Goal: Task Accomplishment & Management: Use online tool/utility

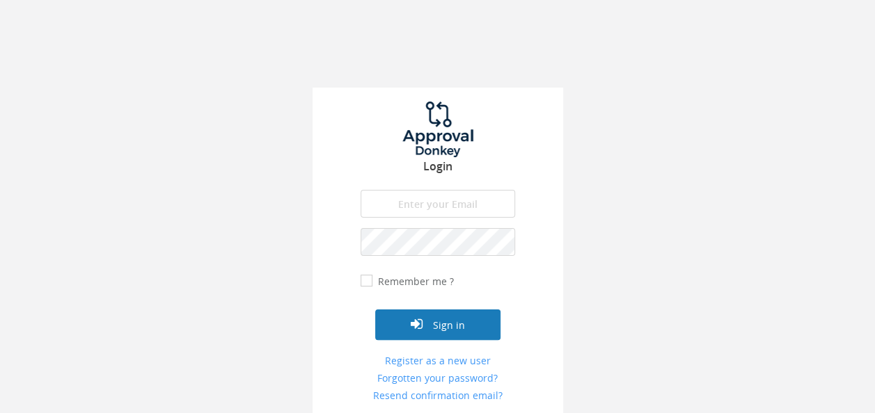
type input "[EMAIL_ADDRESS][DOMAIN_NAME]"
click at [452, 318] on button "Sign in" at bounding box center [437, 325] width 125 height 31
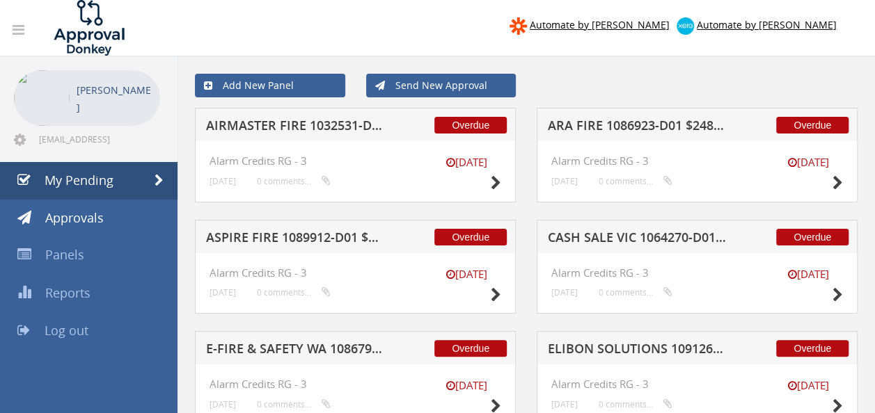
click at [284, 122] on h5 "AIRMASTER FIRE 1032531-D01 $126.72" at bounding box center [295, 127] width 179 height 17
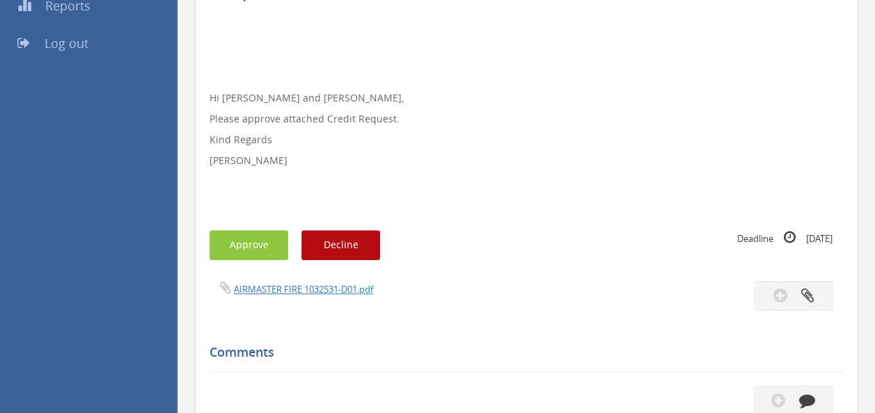
scroll to position [286, 0]
click at [299, 299] on div "AIRMASTER FIRE 1032531-D01.pdf" at bounding box center [526, 298] width 654 height 30
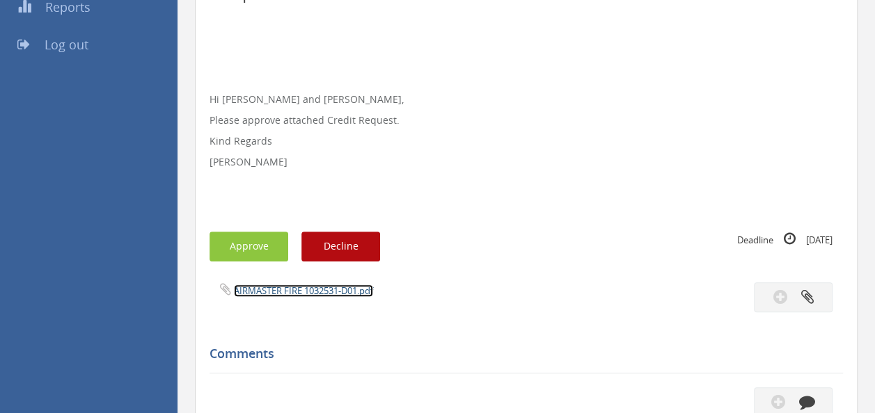
click at [292, 294] on link "AIRMASTER FIRE 1032531-D01.pdf" at bounding box center [303, 291] width 139 height 13
click at [245, 251] on button "Approve" at bounding box center [248, 247] width 79 height 30
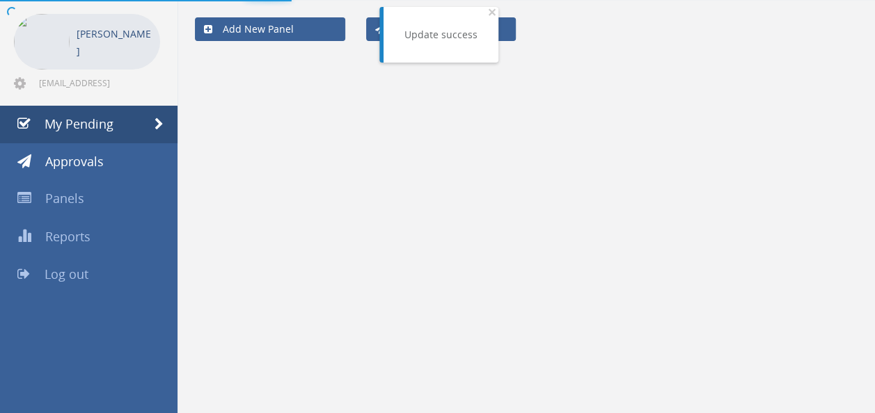
scroll to position [56, 0]
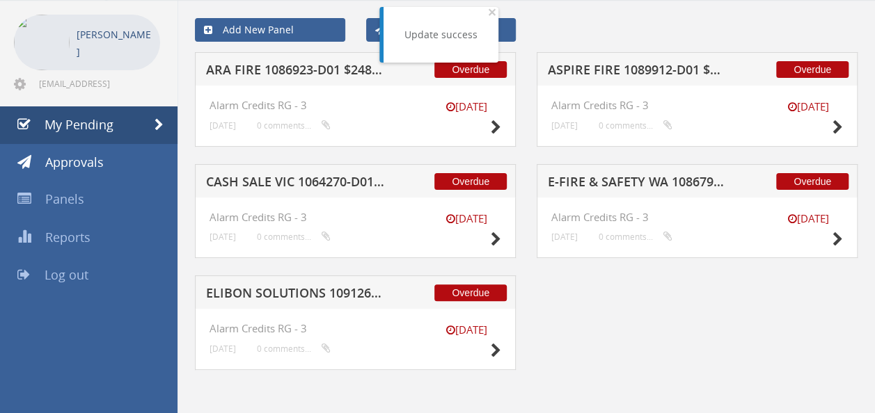
click at [296, 74] on h5 "ARA FIRE 1086923-D01 $248.09" at bounding box center [295, 71] width 179 height 17
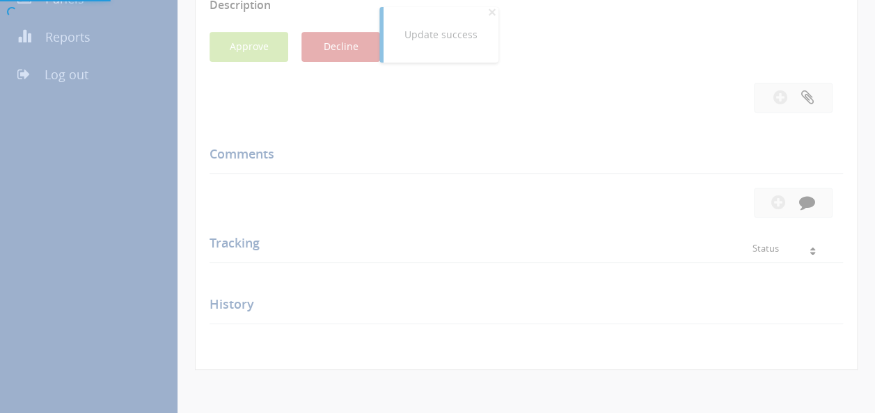
scroll to position [286, 0]
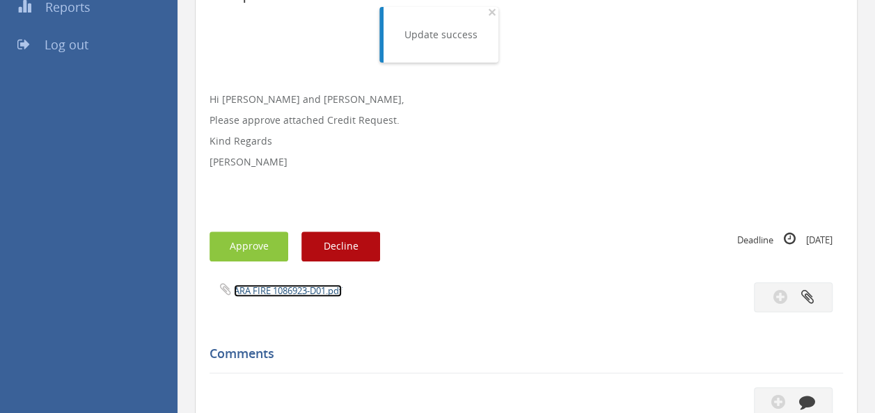
click at [280, 292] on link "ARA FIRE 1086923-D01.pdf" at bounding box center [288, 291] width 108 height 13
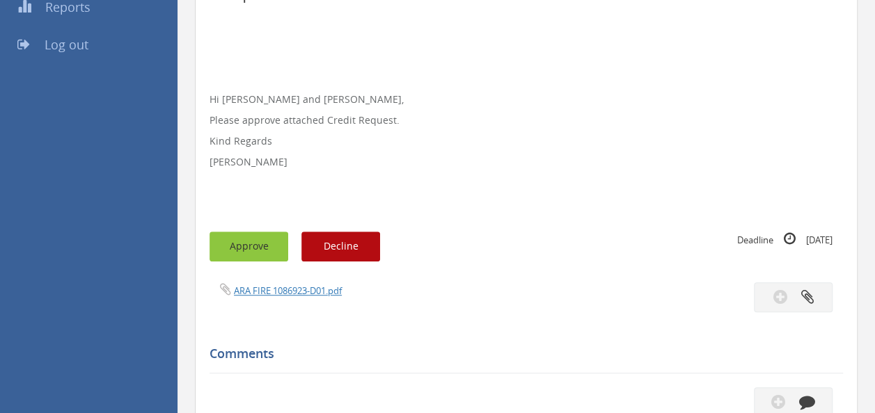
click at [253, 256] on button "Approve" at bounding box center [248, 247] width 79 height 30
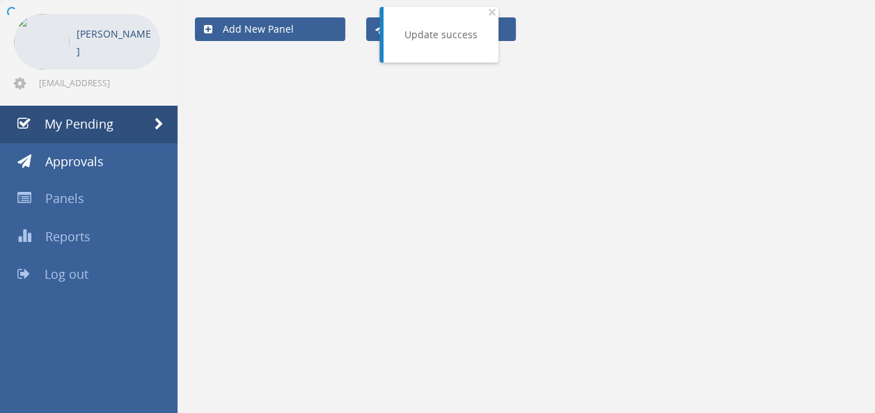
scroll to position [56, 0]
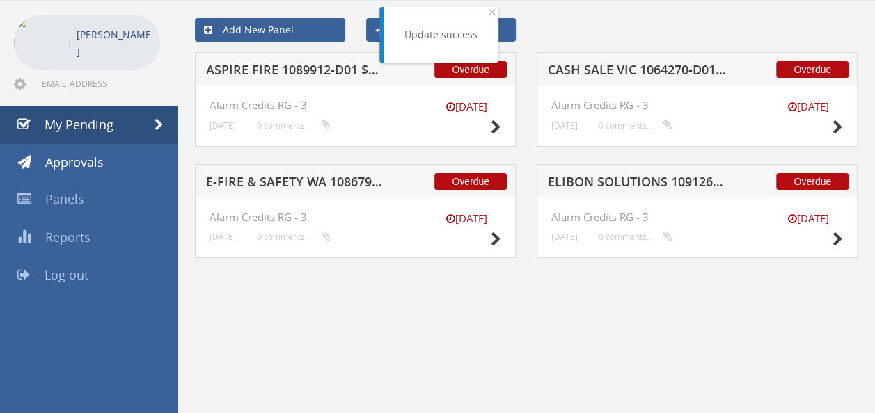
click at [263, 72] on h5 "ASPIRE FIRE 1089912-D01 $207.90" at bounding box center [295, 71] width 179 height 17
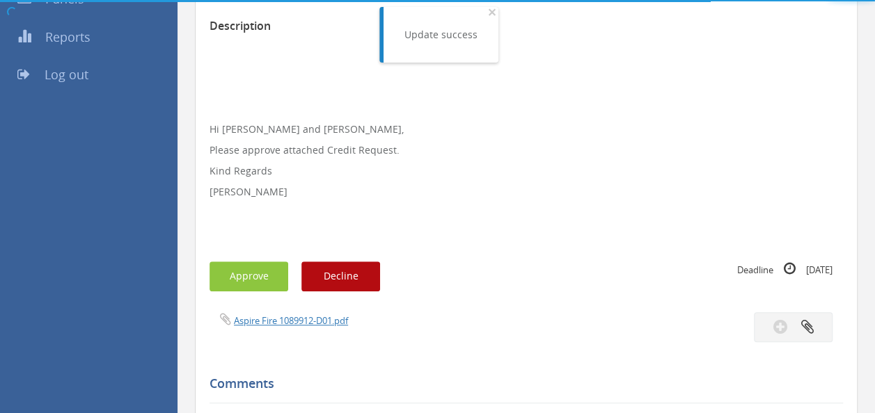
scroll to position [286, 0]
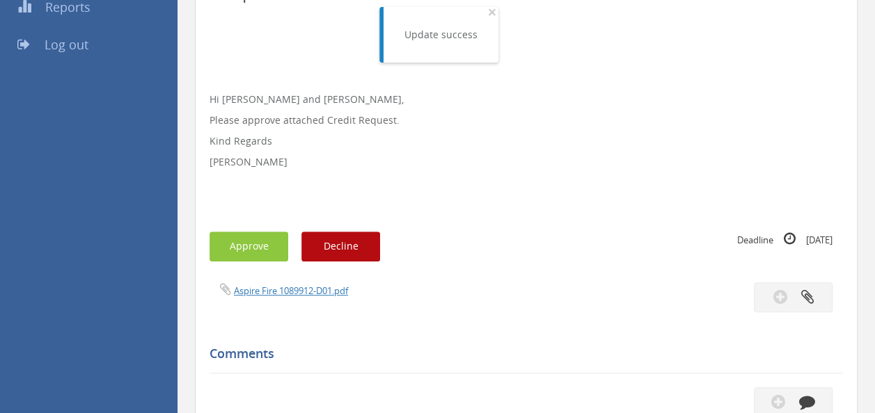
click at [273, 283] on div "Aspire Fire 1089912-D01.pdf" at bounding box center [362, 290] width 327 height 15
click at [276, 292] on link "Aspire Fire 1089912-D01.pdf" at bounding box center [291, 291] width 114 height 13
click at [237, 245] on button "Approve" at bounding box center [248, 247] width 79 height 30
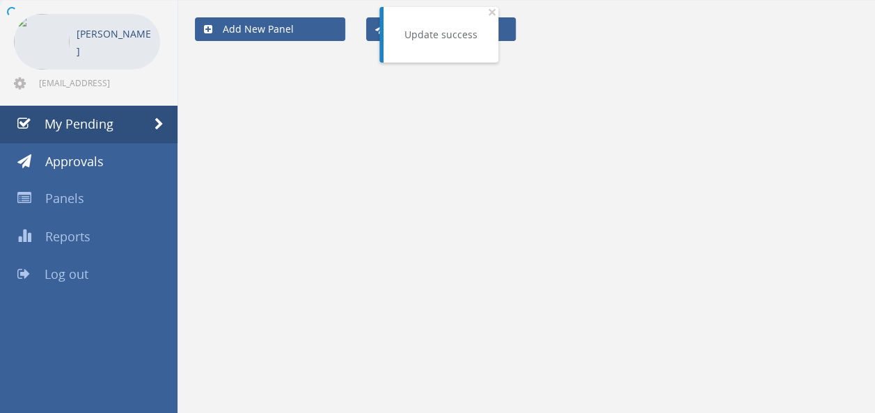
scroll to position [56, 0]
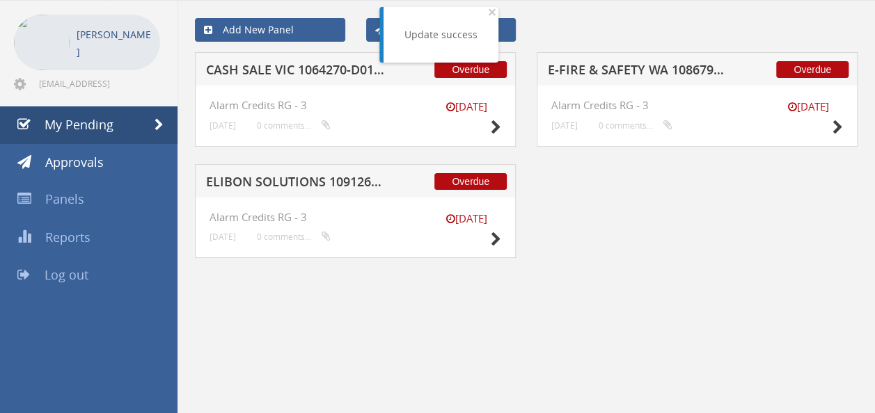
click at [281, 185] on h5 "ELIBON SOLUTIONS 1091269-D01 $185.90" at bounding box center [295, 183] width 179 height 17
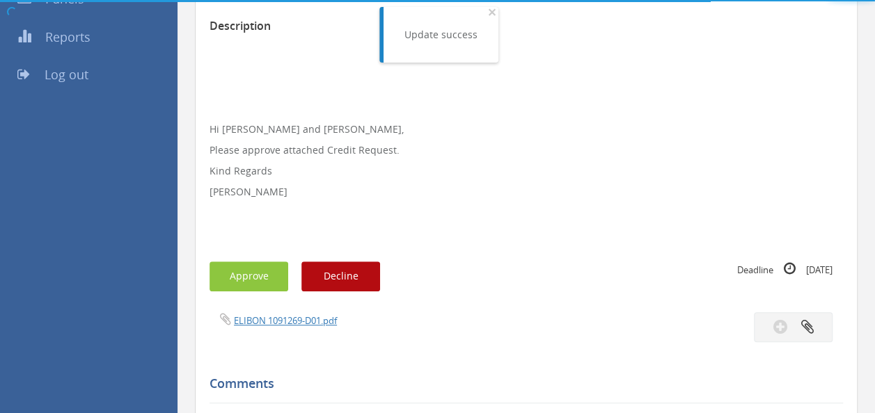
scroll to position [286, 0]
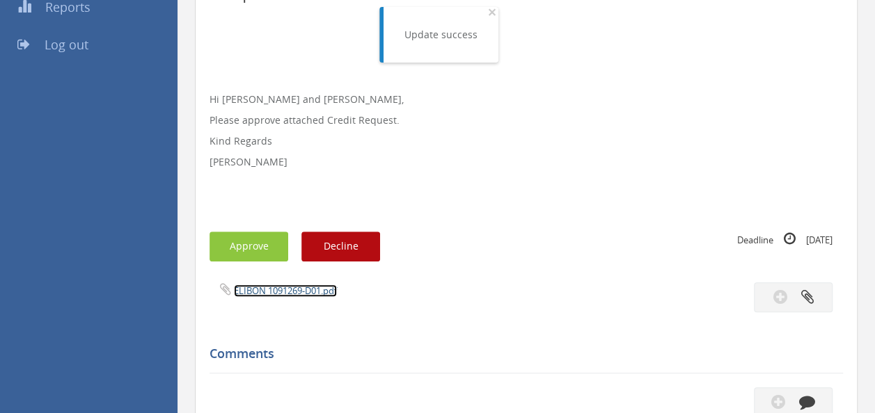
click at [274, 290] on link "ELIBON 1091269-D01.pdf" at bounding box center [285, 291] width 103 height 13
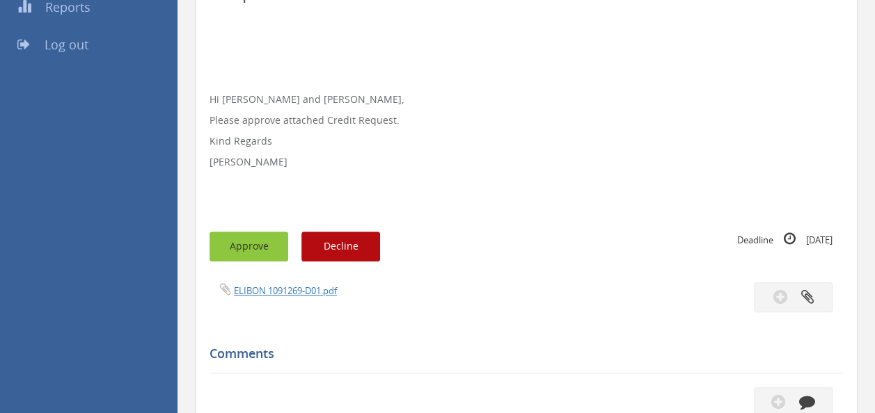
click at [237, 249] on button "Approve" at bounding box center [248, 247] width 79 height 30
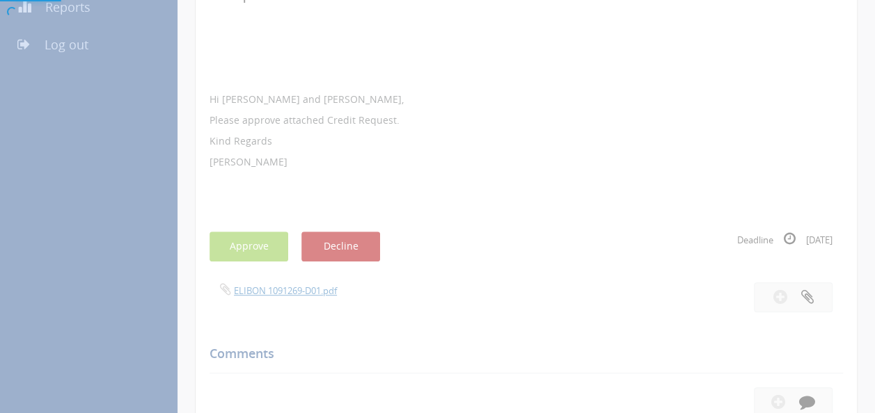
scroll to position [56, 0]
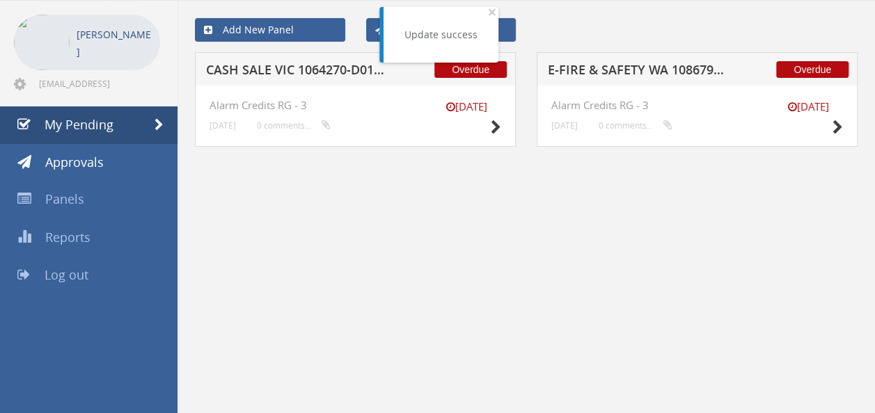
click at [310, 70] on h5 "CASH SALE VIC 1064270-D01 $136.51" at bounding box center [295, 71] width 179 height 17
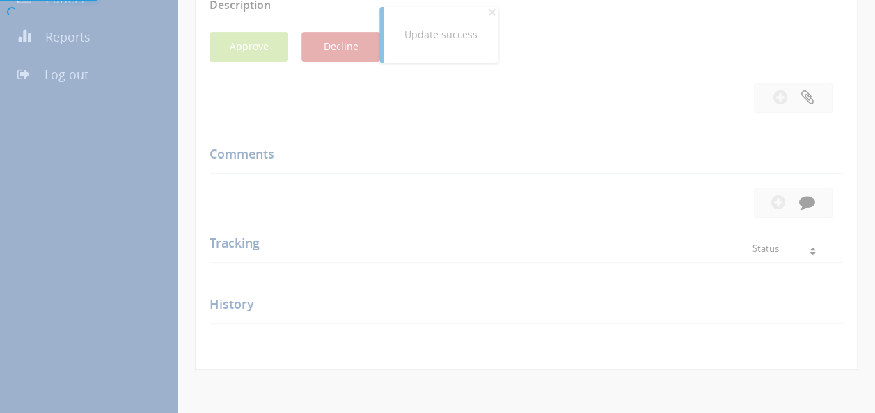
scroll to position [286, 0]
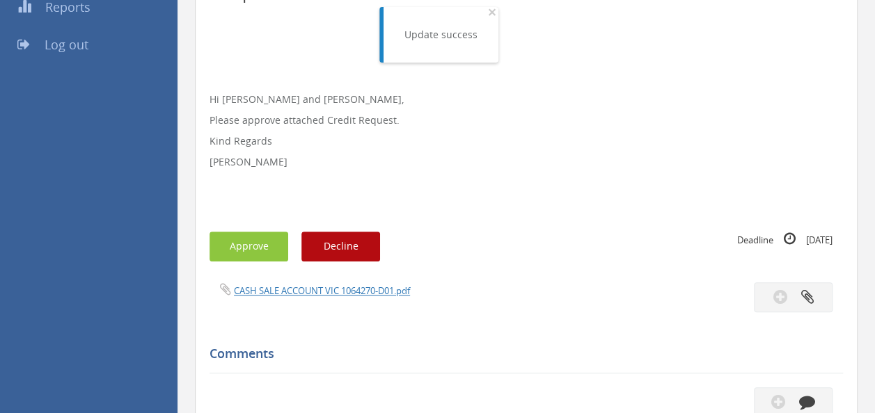
click at [299, 298] on div "CASH SALE ACCOUNT VIC 1064270-D01.pdf" at bounding box center [526, 298] width 654 height 30
click at [326, 284] on span "CASH SALE ACCOUNT VIC 1064270-D01.pdf" at bounding box center [309, 290] width 200 height 13
click at [357, 285] on link "CASH SALE ACCOUNT VIC 1064270-D01.pdf" at bounding box center [322, 291] width 176 height 13
click at [275, 214] on div "Subject CASH SALE VIC 1064270-D01 $136.51 Description Hi [PERSON_NAME] and [PER…" at bounding box center [525, 371] width 633 height 905
click at [243, 255] on button "Approve" at bounding box center [248, 247] width 79 height 30
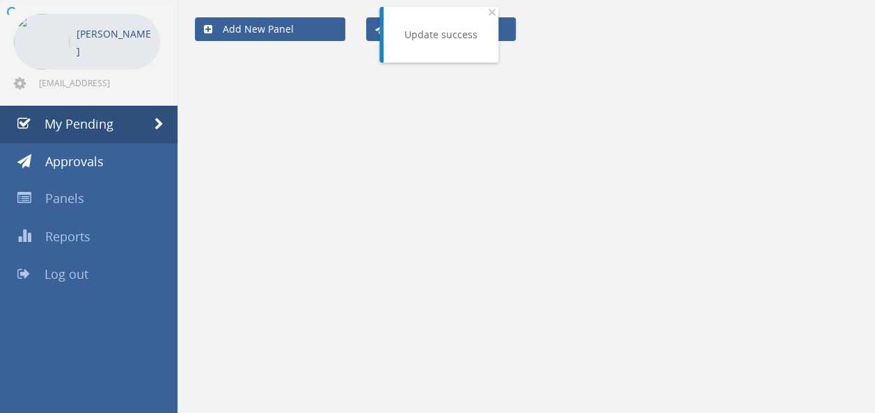
scroll to position [56, 0]
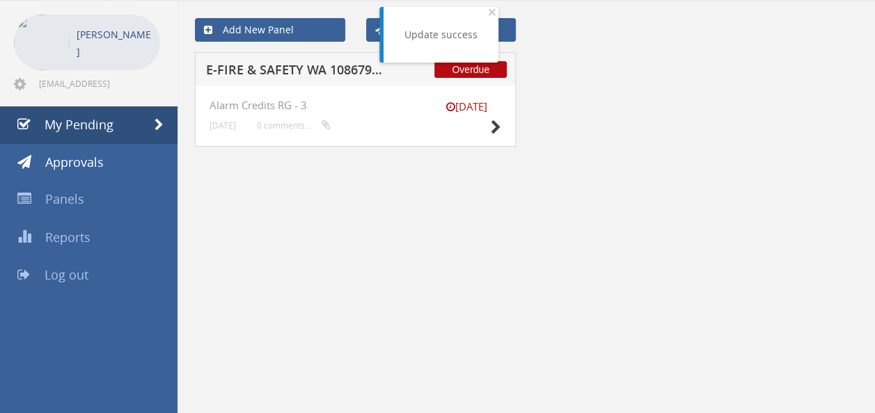
click at [285, 72] on h5 "E-FIRE & SAFETY WA 1086795-D01 $110.00" at bounding box center [295, 71] width 179 height 17
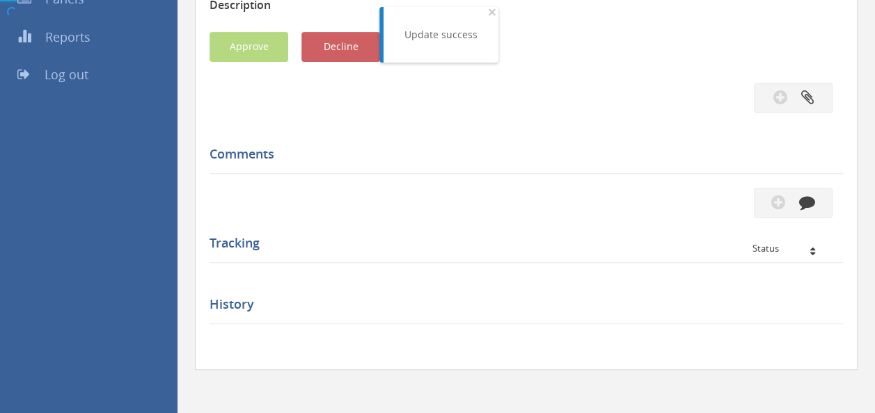
scroll to position [286, 0]
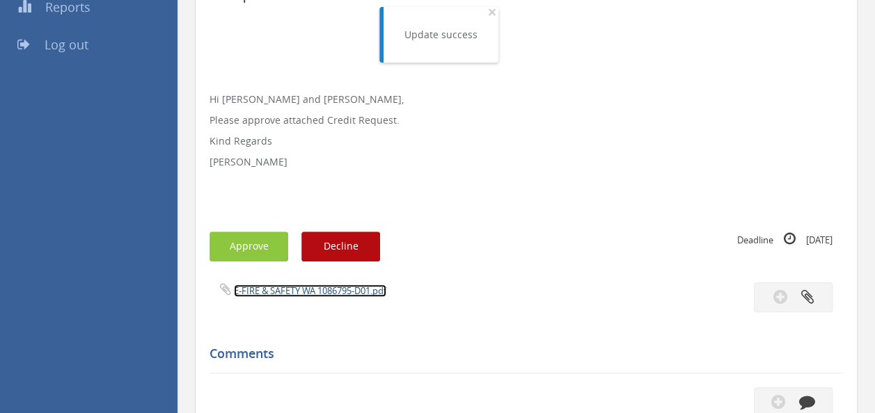
click at [291, 295] on link "E-FIRE & SAFETY WA 1086795-D01.pdf" at bounding box center [310, 291] width 152 height 13
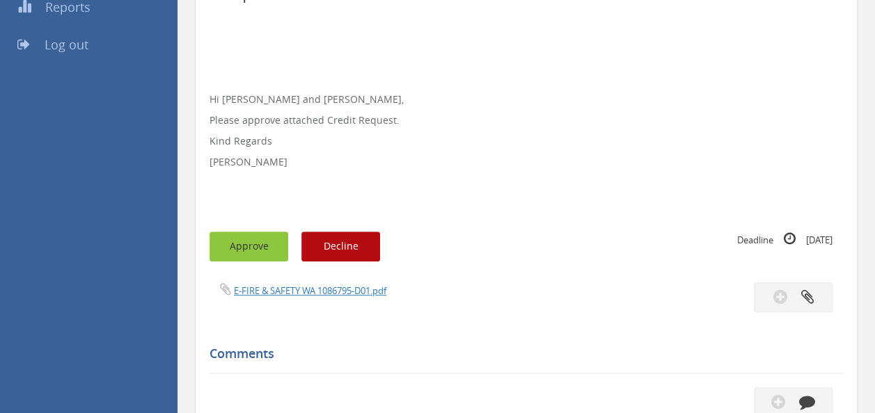
click at [244, 256] on button "Approve" at bounding box center [248, 247] width 79 height 30
